Goal: Use online tool/utility: Utilize a website feature to perform a specific function

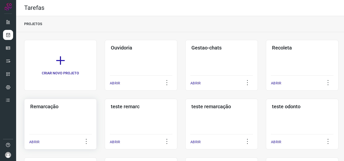
click at [52, 112] on div "Remarcação ABRIR" at bounding box center [60, 124] width 72 height 51
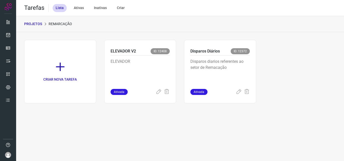
click at [224, 59] on p "Disparos diarios referentes ao setor de Remacação" at bounding box center [219, 71] width 59 height 25
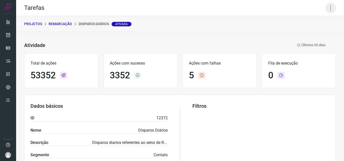
click at [325, 7] on icon at bounding box center [330, 8] width 11 height 11
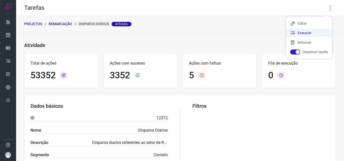
click at [313, 33] on li "Executar" at bounding box center [309, 33] width 46 height 8
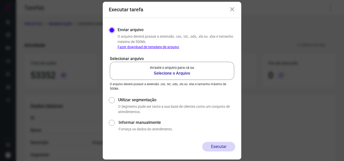
click at [163, 75] on b "Selecione o Arquivo" at bounding box center [172, 73] width 44 height 6
click at [0, 0] on input "Arraste o arquivo para cá ou Selecione o Arquivo" at bounding box center [0, 0] width 0 height 0
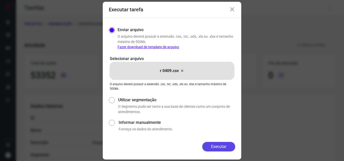
click at [213, 147] on button "Executar" at bounding box center [218, 147] width 33 height 10
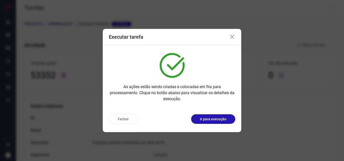
click at [218, 120] on p "Ir para execução" at bounding box center [213, 119] width 26 height 5
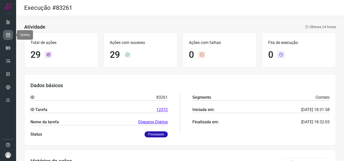
click at [10, 36] on icon at bounding box center [8, 34] width 5 height 5
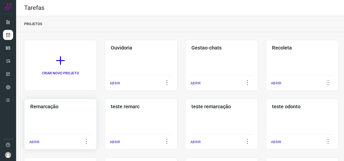
click at [82, 114] on div "Remarcação ABRIR" at bounding box center [60, 124] width 72 height 51
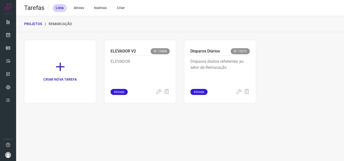
click at [253, 75] on div "Disparos Diários ID: 12372 Disparos diarios referentes ao setor de Remacação At…" at bounding box center [220, 71] width 72 height 63
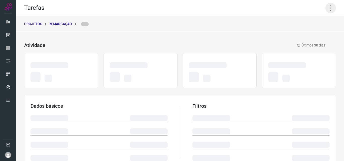
click at [326, 6] on icon at bounding box center [330, 8] width 11 height 11
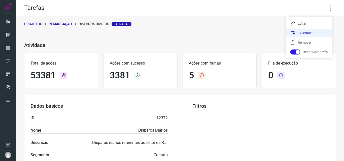
click at [308, 31] on li "Executar" at bounding box center [309, 33] width 46 height 8
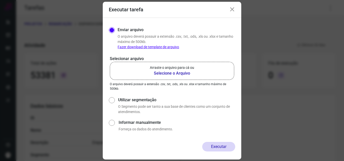
click at [171, 72] on b "Selecione o Arquivo" at bounding box center [172, 73] width 44 height 6
click at [0, 0] on input "Arraste o arquivo para cá ou Selecione o Arquivo" at bounding box center [0, 0] width 0 height 0
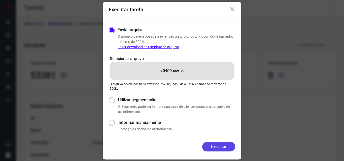
click at [215, 146] on button "Executar" at bounding box center [218, 147] width 33 height 10
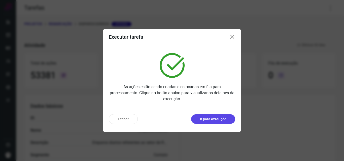
click at [224, 120] on p "Ir para execução" at bounding box center [213, 119] width 26 height 5
